Goal: Information Seeking & Learning: Find specific fact

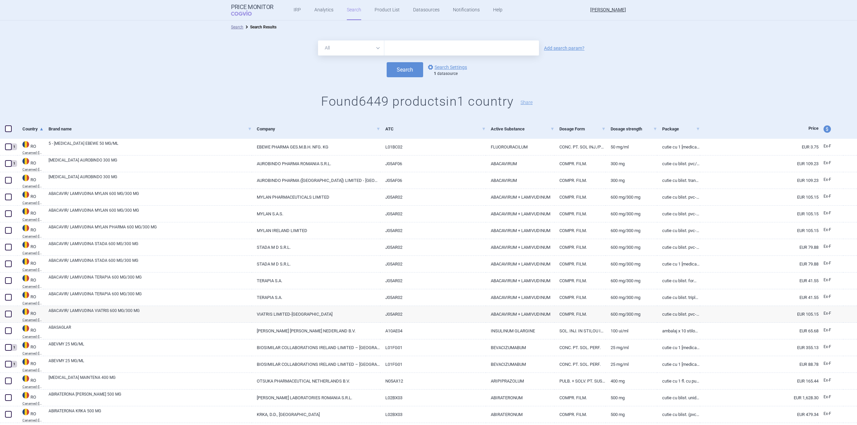
click at [429, 34] on div "All Brand Name ATC Company Active Substance Country Newer than Add search param…" at bounding box center [428, 77] width 857 height 86
click at [435, 45] on input "text" at bounding box center [461, 47] width 155 height 15
click at [327, 54] on select "All Brand Name ATC Company Active Substance Country Newer than" at bounding box center [351, 47] width 66 height 15
click at [454, 66] on link "options Search Settings" at bounding box center [446, 67] width 40 height 8
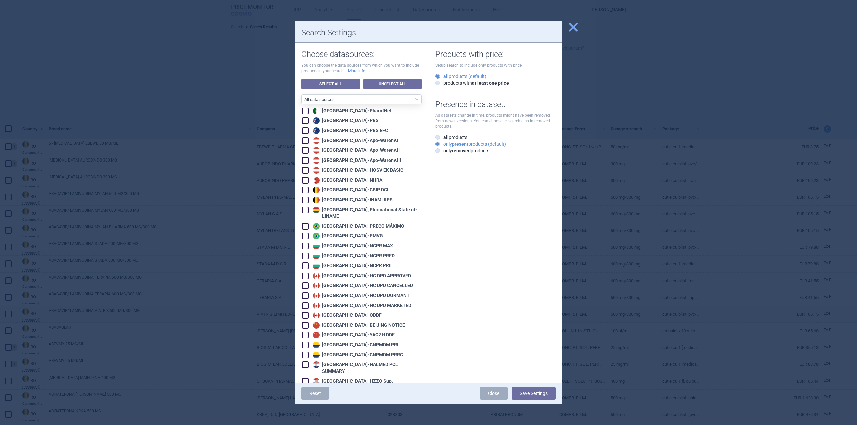
click at [571, 27] on span "close" at bounding box center [573, 27] width 12 height 12
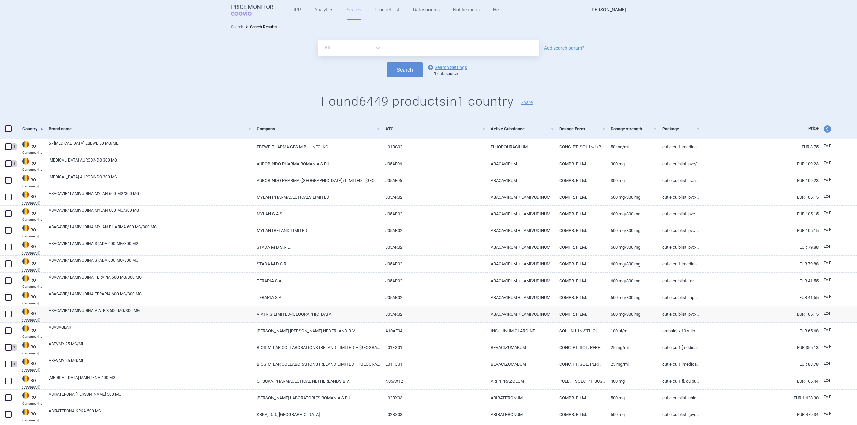
click at [572, 51] on div "All Brand Name ATC Company Active Substance Country Newer than Add search param?" at bounding box center [428, 47] width 857 height 15
click at [563, 46] on link "Add search param?" at bounding box center [564, 48] width 40 height 5
select select "brandName"
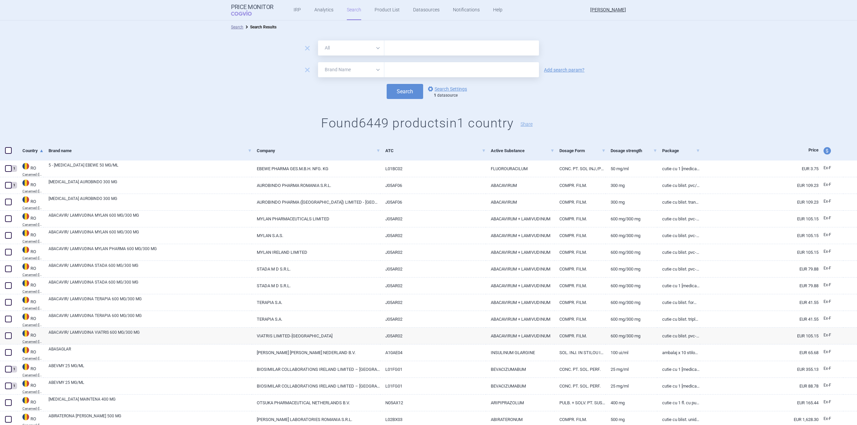
click at [339, 59] on form "remove All Brand Name ATC Company Active Substance Country Newer than remove Al…" at bounding box center [428, 69] width 857 height 59
click at [345, 72] on select "All Brand Name ATC Company Active Substance Country Newer than" at bounding box center [351, 69] width 66 height 15
click at [587, 104] on div "remove All Brand Name ATC Company Active Substance Country Newer than remove Al…" at bounding box center [428, 88] width 857 height 108
click at [445, 85] on link "options Search Settings" at bounding box center [446, 89] width 40 height 8
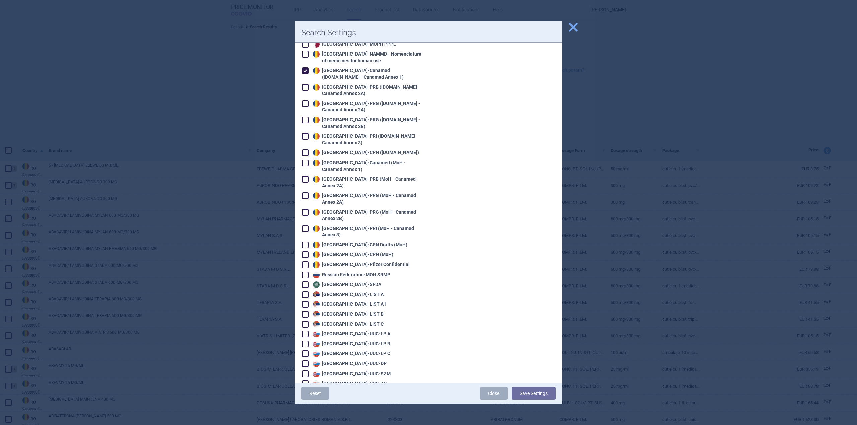
scroll to position [1071, 0]
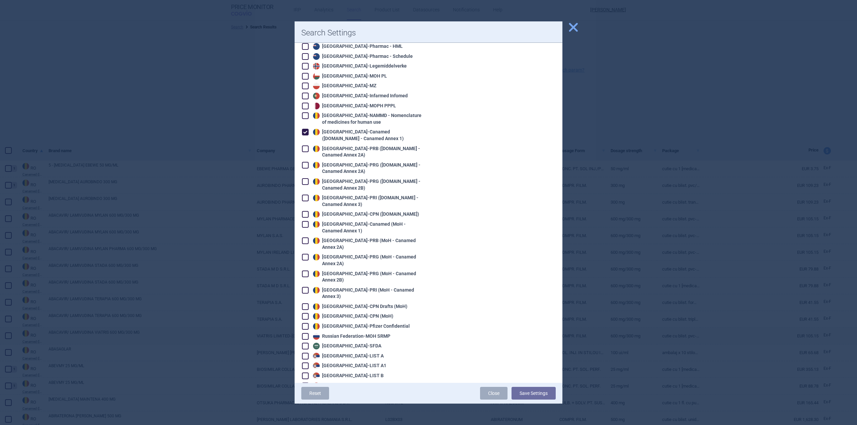
click at [327, 129] on div "Romania - Canamed ([DOMAIN_NAME] - Canamed Annex 1)" at bounding box center [366, 135] width 110 height 13
checkbox input "false"
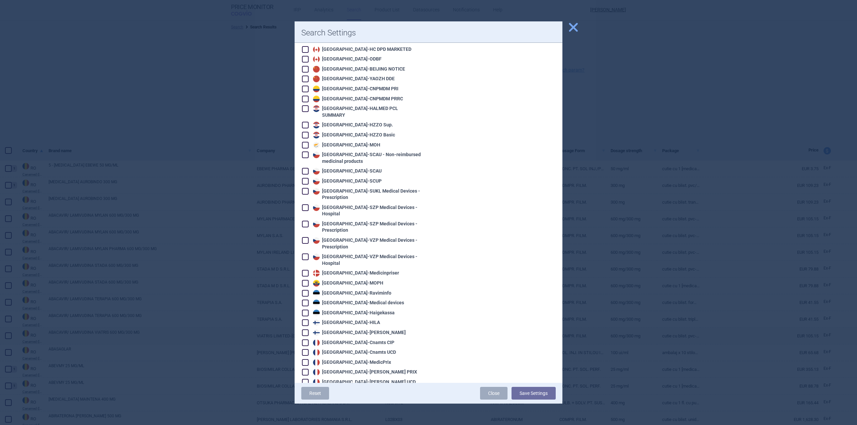
scroll to position [301, 0]
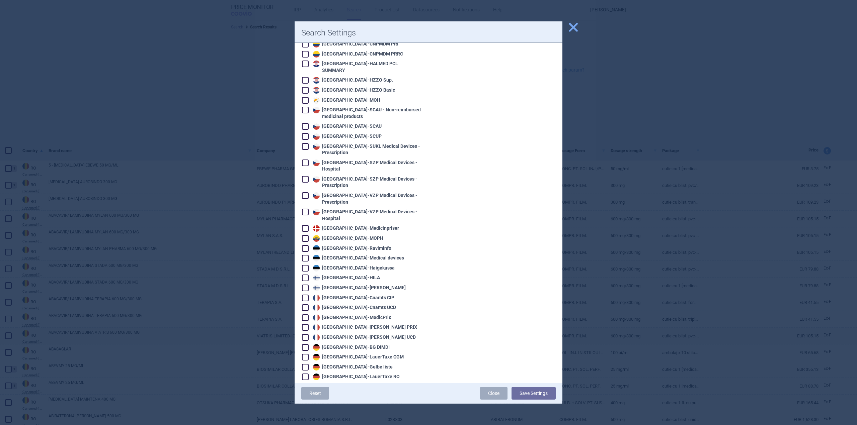
click at [346, 354] on div "Germany - LauerTaxe [MEDICAL_DATA]" at bounding box center [357, 357] width 92 height 7
checkbox input "true"
click at [548, 394] on button "Save Settings" at bounding box center [533, 393] width 44 height 13
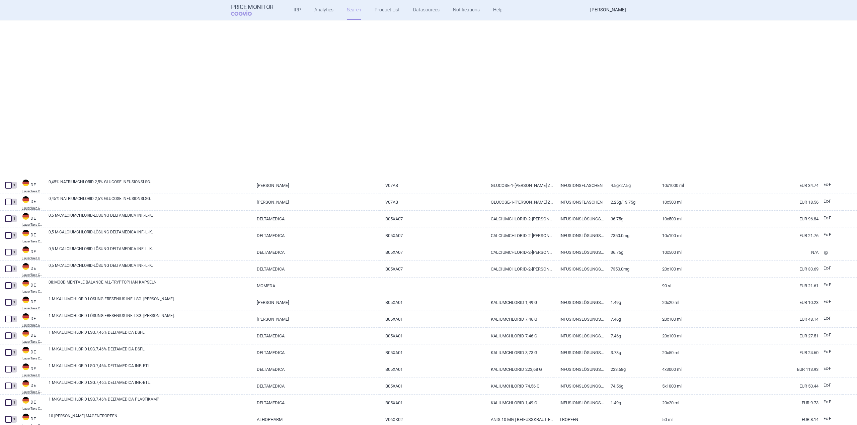
select select "brandName"
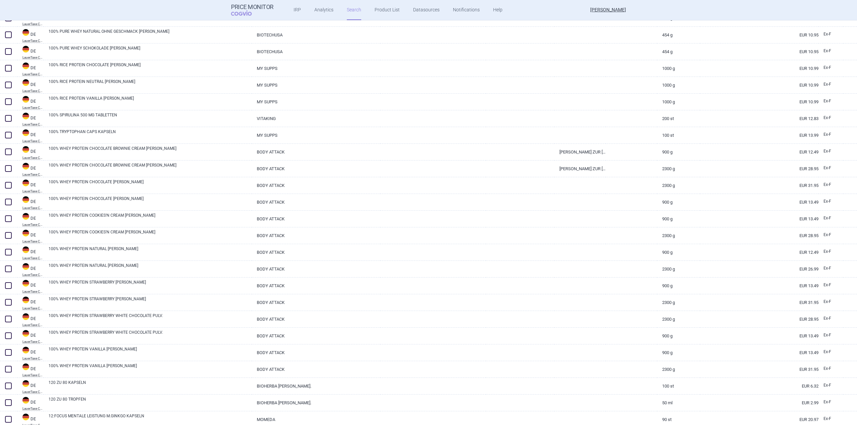
scroll to position [1431, 0]
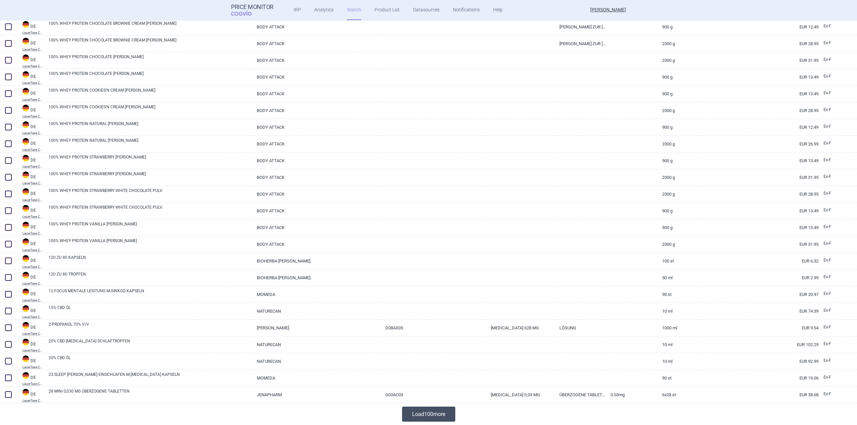
click at [425, 417] on button "Load 100 more" at bounding box center [428, 414] width 53 height 15
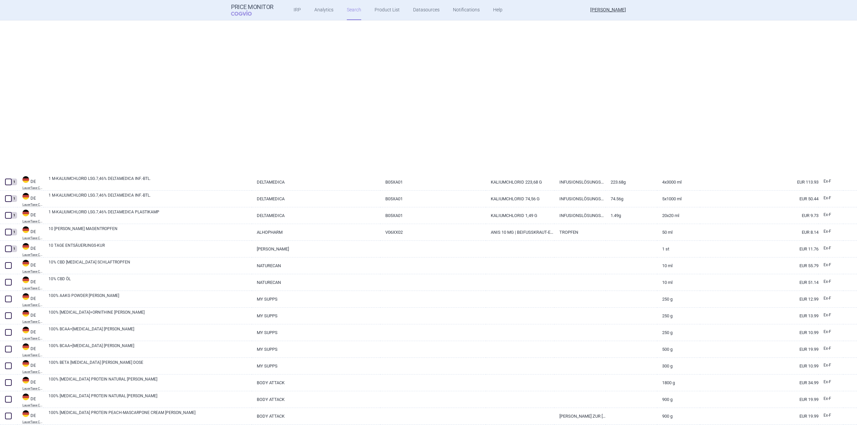
select select "brandName"
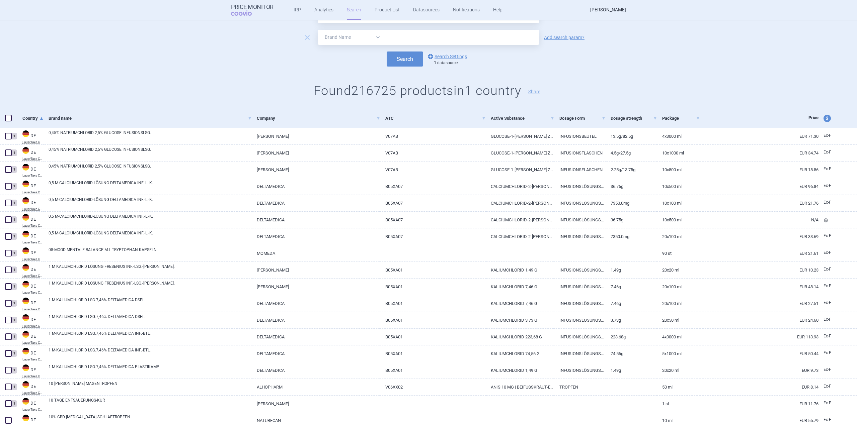
scroll to position [0, 0]
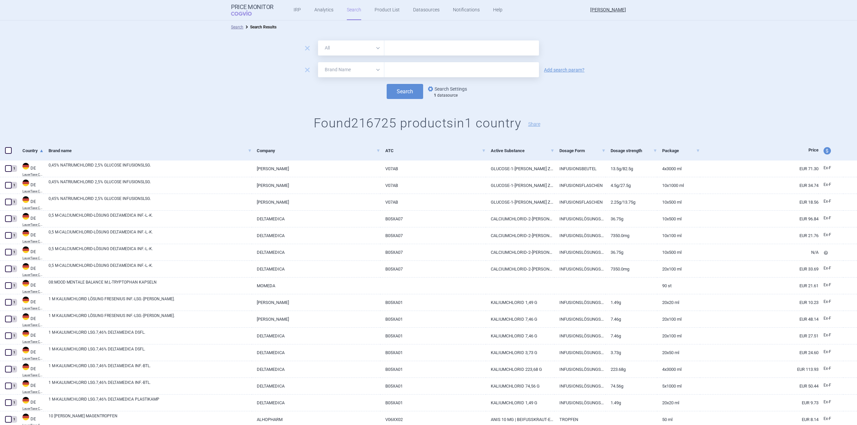
click at [449, 87] on link "options Search Settings" at bounding box center [446, 89] width 40 height 8
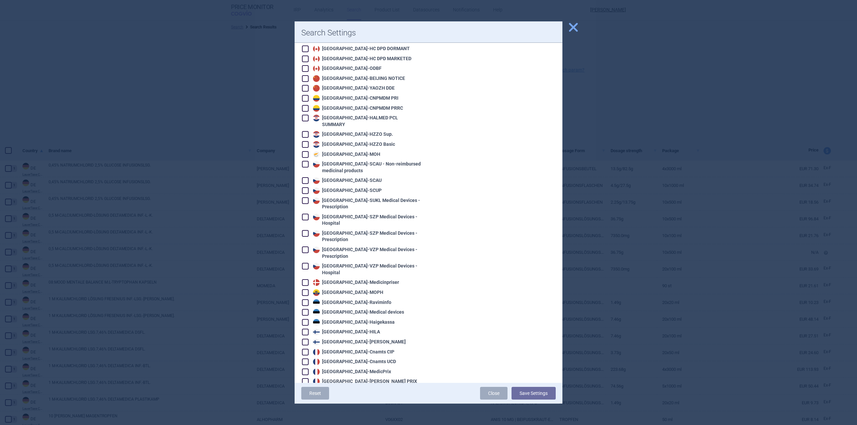
scroll to position [335, 0]
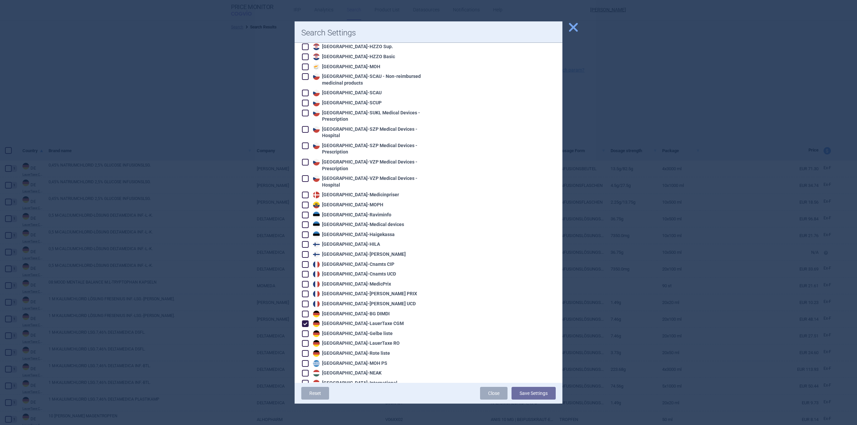
click at [342, 321] on div "Germany - LauerTaxe [MEDICAL_DATA]" at bounding box center [357, 324] width 92 height 7
checkbox input "false"
click at [350, 291] on div "France - [PERSON_NAME] PRIX" at bounding box center [364, 294] width 106 height 7
checkbox input "true"
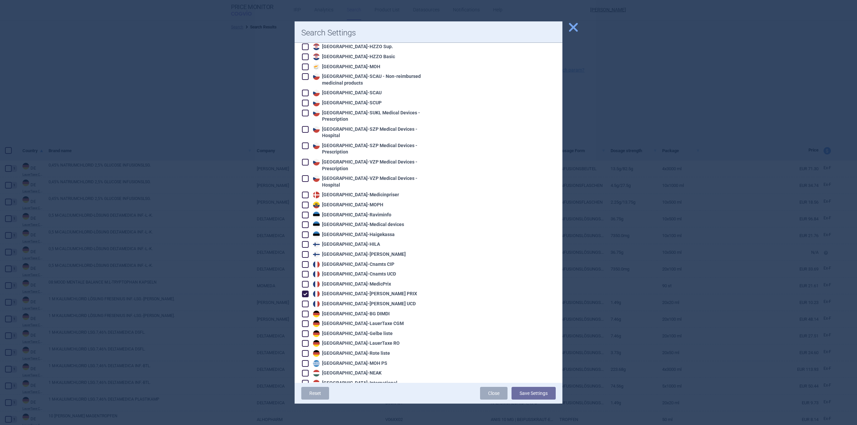
click at [356, 301] on div "France - [PERSON_NAME] UCD" at bounding box center [363, 304] width 104 height 7
checkbox input "true"
click at [548, 393] on button "Save Settings" at bounding box center [533, 393] width 44 height 13
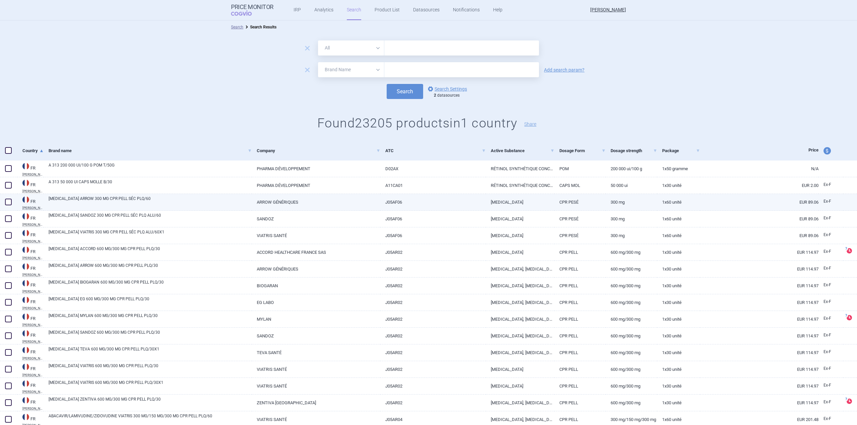
click at [106, 204] on link "[MEDICAL_DATA] ARROW 300 MG CPR PELL SÉC PLQ/60" at bounding box center [150, 202] width 203 height 12
select select "EUR"
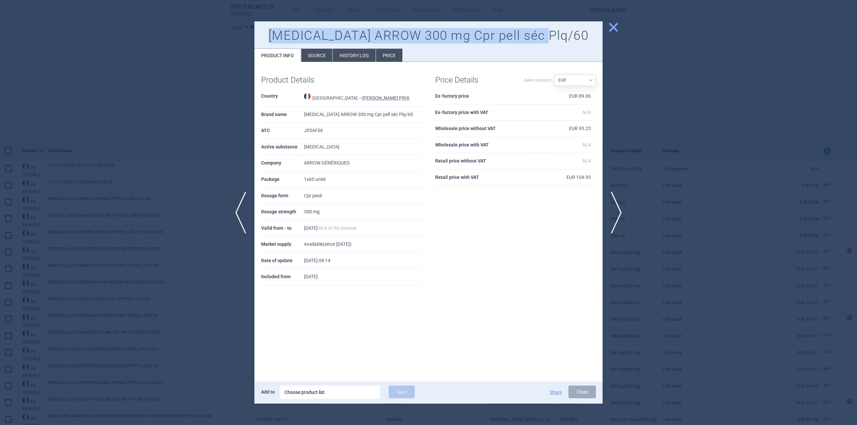
drag, startPoint x: 571, startPoint y: 34, endPoint x: 290, endPoint y: 31, distance: 280.8
click at [290, 31] on h1 "[MEDICAL_DATA] ARROW 300 mg Cpr pell séc Plq/60" at bounding box center [428, 35] width 335 height 15
copy h1 "[MEDICAL_DATA] ARROW 300 mg Cpr pell séc Plq/60"
click at [612, 26] on span "close" at bounding box center [613, 27] width 12 height 12
